Goal: Information Seeking & Learning: Learn about a topic

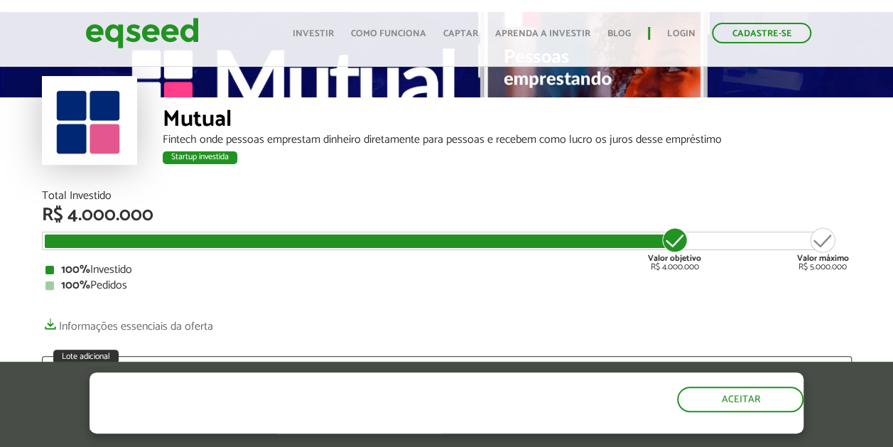
scroll to position [71, 0]
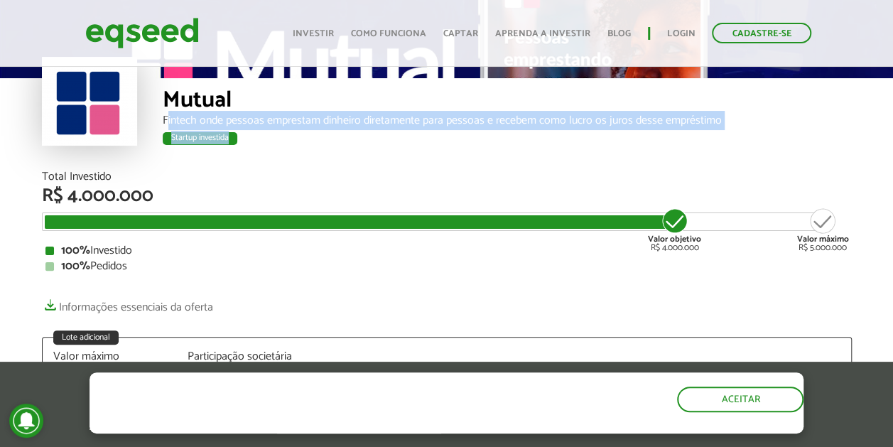
drag, startPoint x: 166, startPoint y: 119, endPoint x: 735, endPoint y: 129, distance: 568.7
click at [735, 129] on div "Mutual Fintech onde pessoas emprestam dinheiro diretamente para pessoas e receb…" at bounding box center [507, 124] width 689 height 93
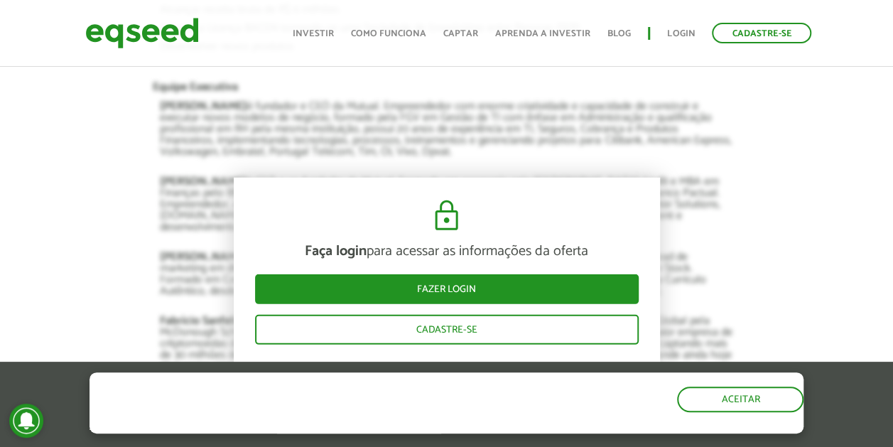
scroll to position [1990, 0]
